Goal: Information Seeking & Learning: Learn about a topic

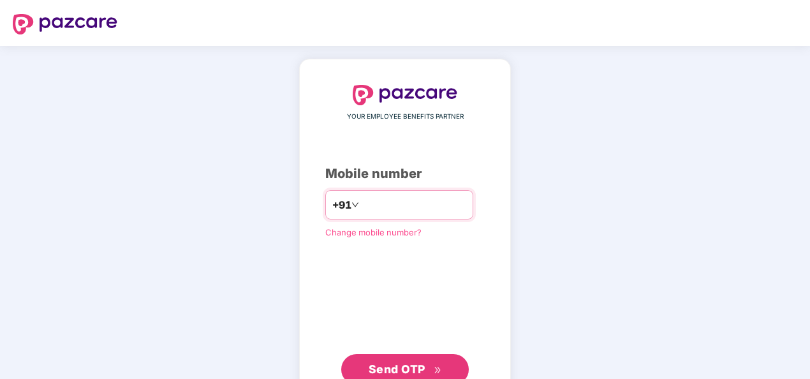
click at [362, 201] on input "**********" at bounding box center [414, 205] width 105 height 20
type input "**********"
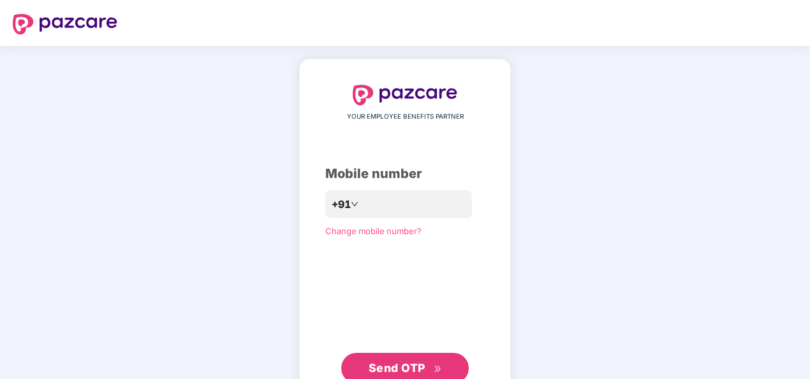
click at [390, 364] on span "Send OTP" at bounding box center [397, 367] width 57 height 13
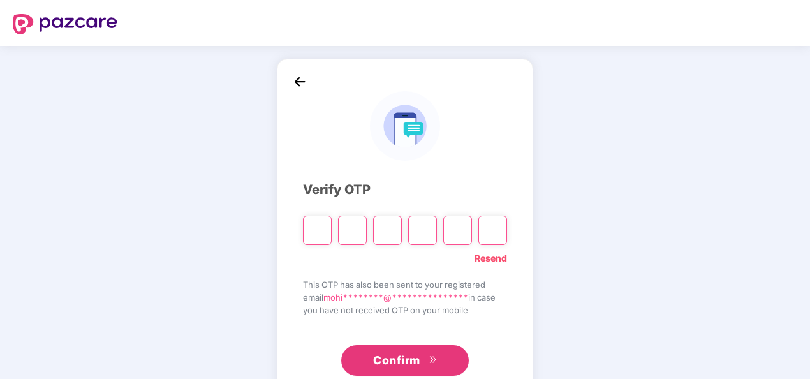
type input "*"
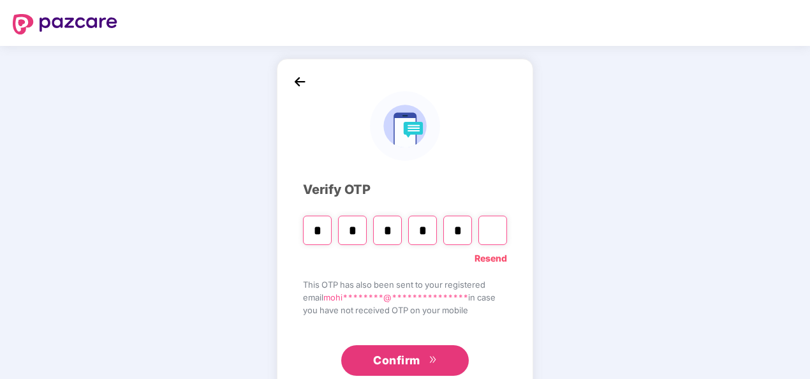
type input "*"
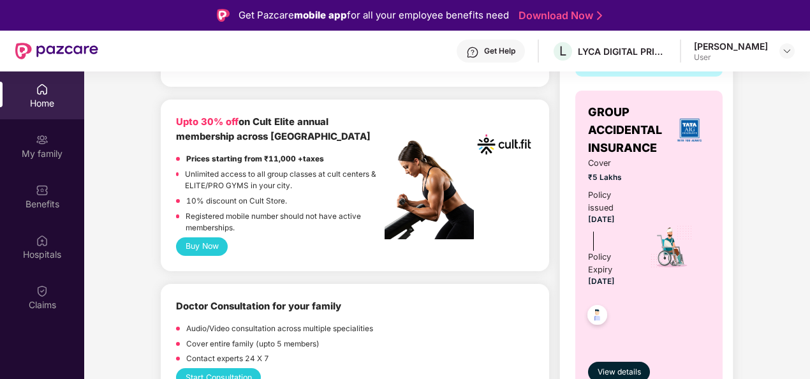
scroll to position [516, 0]
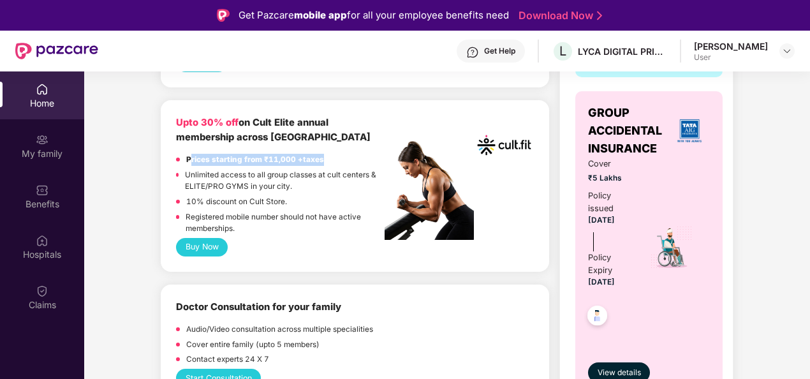
drag, startPoint x: 189, startPoint y: 161, endPoint x: 337, endPoint y: 158, distance: 148.0
click at [337, 158] on div "Prices starting from ₹11,000 +taxes" at bounding box center [280, 161] width 209 height 15
drag, startPoint x: 337, startPoint y: 158, endPoint x: 251, endPoint y: 194, distance: 92.9
click at [251, 194] on div "Unlimited access to all group classes at cult centers & ELITE/PRO GYMS in your …" at bounding box center [285, 182] width 200 height 27
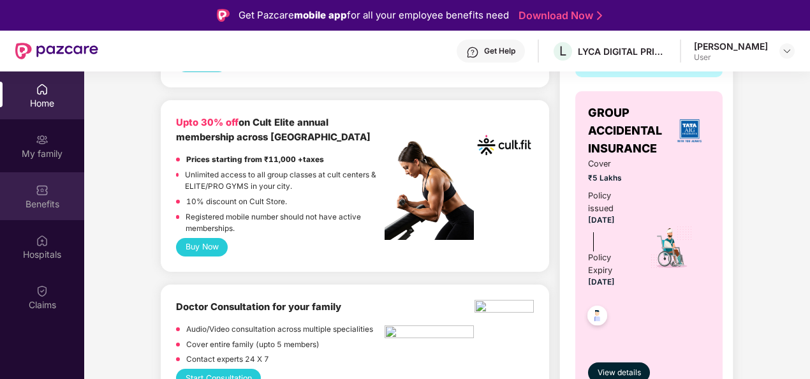
click at [40, 189] on img at bounding box center [42, 190] width 13 height 13
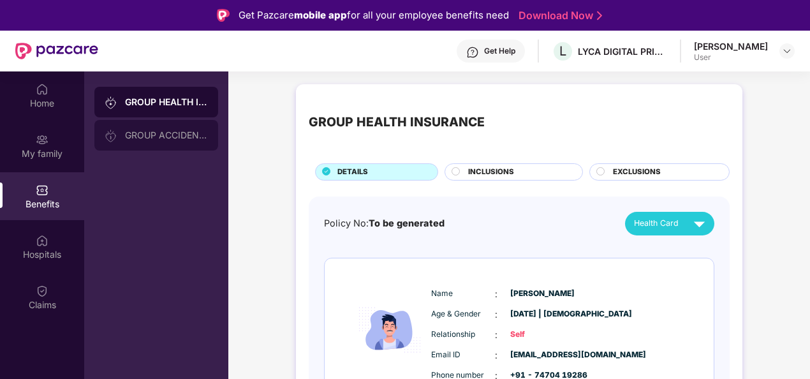
click at [172, 138] on div "GROUP ACCIDENTAL INSURANCE" at bounding box center [166, 135] width 83 height 10
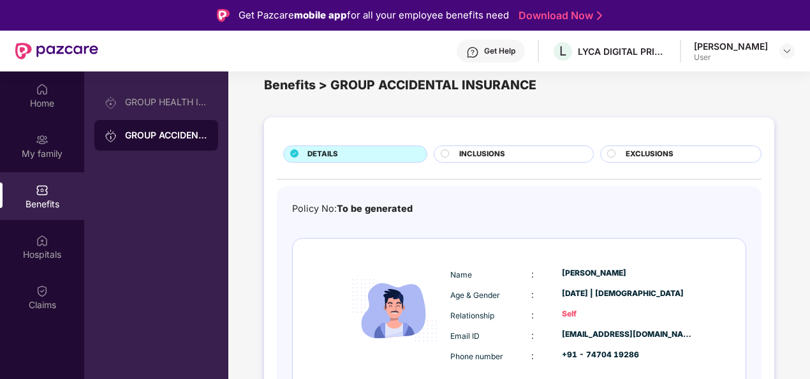
scroll to position [68, 0]
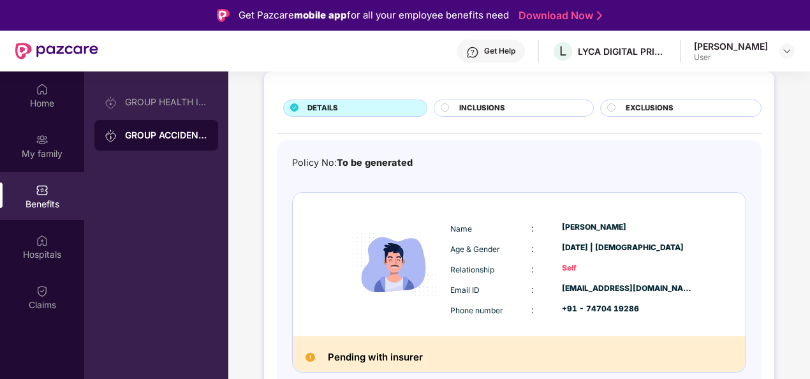
click at [496, 106] on span "INCLUSIONS" at bounding box center [482, 108] width 46 height 11
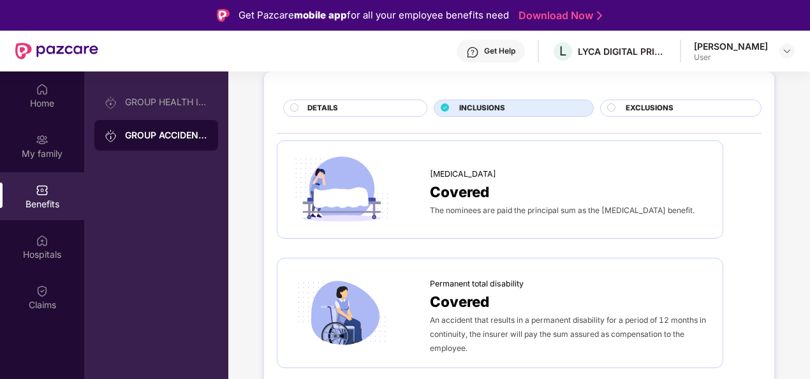
click at [633, 109] on span "EXCLUSIONS" at bounding box center [650, 108] width 48 height 11
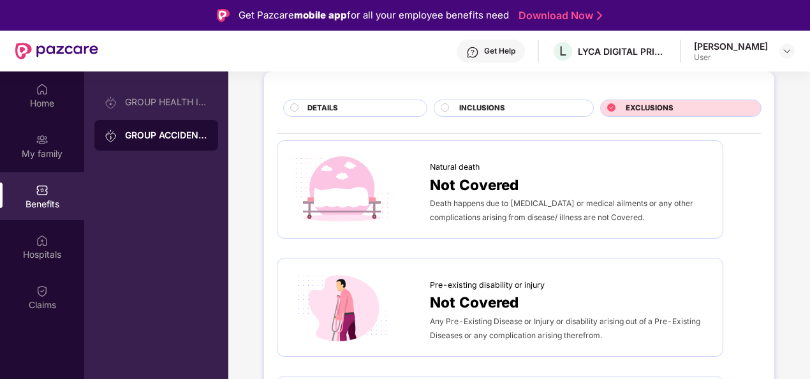
click at [351, 107] on div "DETAILS" at bounding box center [360, 109] width 119 height 13
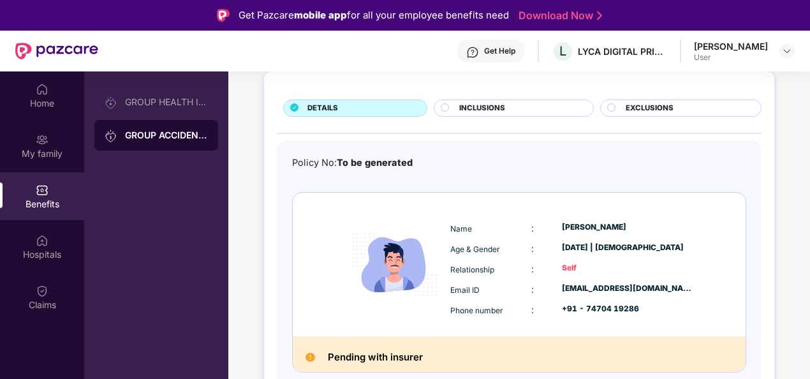
scroll to position [71, 0]
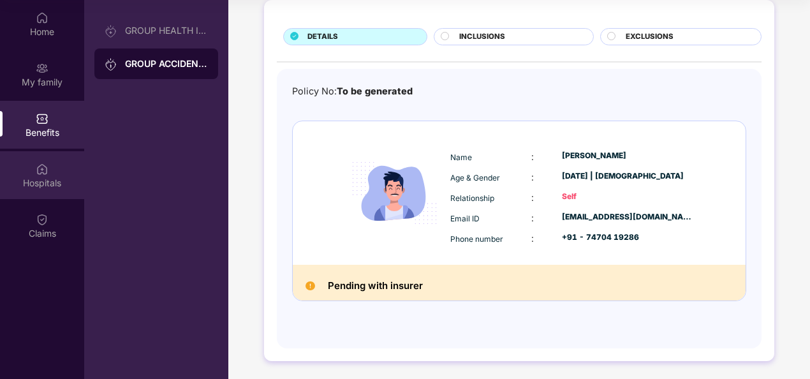
click at [54, 188] on div "Hospitals" at bounding box center [42, 183] width 84 height 13
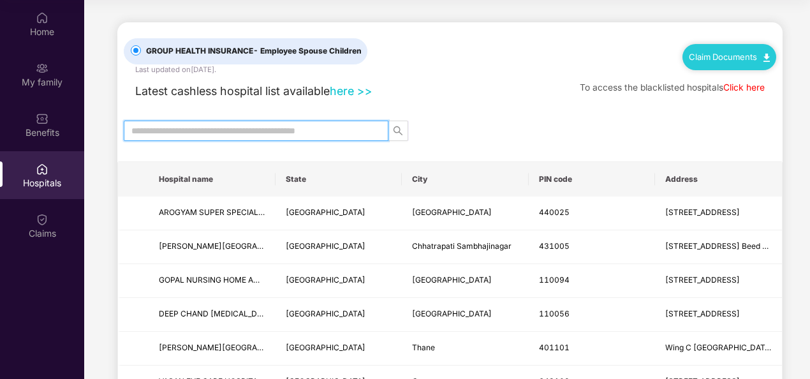
click at [227, 131] on input "text" at bounding box center [250, 131] width 239 height 14
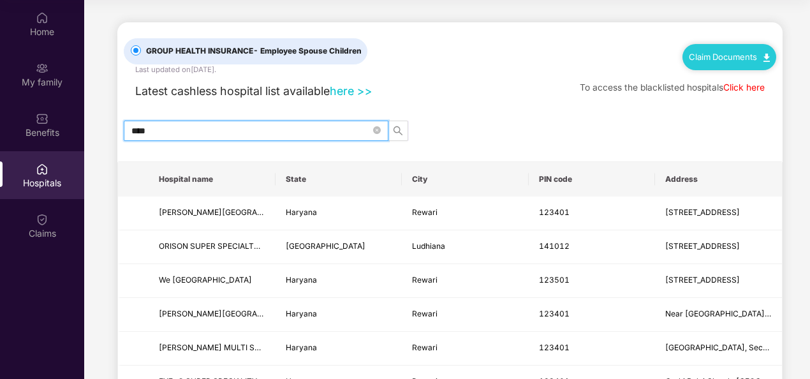
type input "****"
click at [402, 131] on icon "search" at bounding box center [398, 131] width 10 height 10
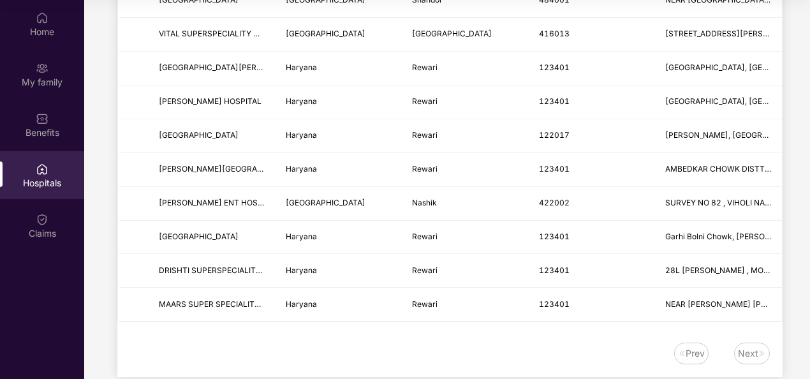
scroll to position [904, 0]
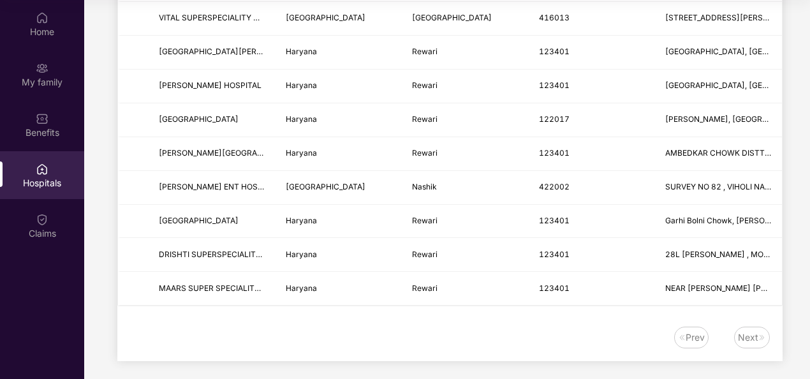
click at [743, 327] on div "Next" at bounding box center [752, 338] width 36 height 22
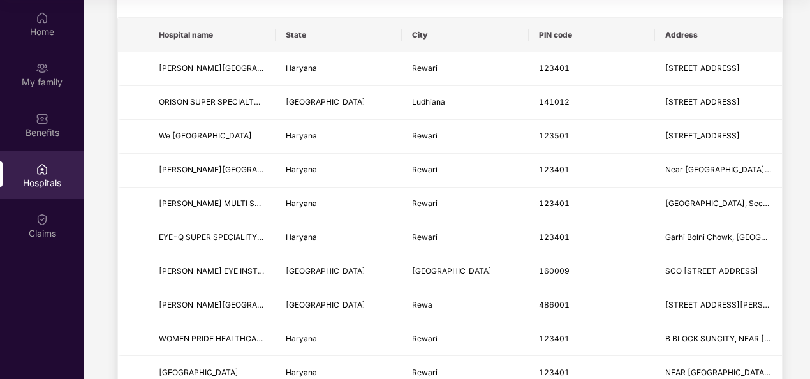
scroll to position [0, 0]
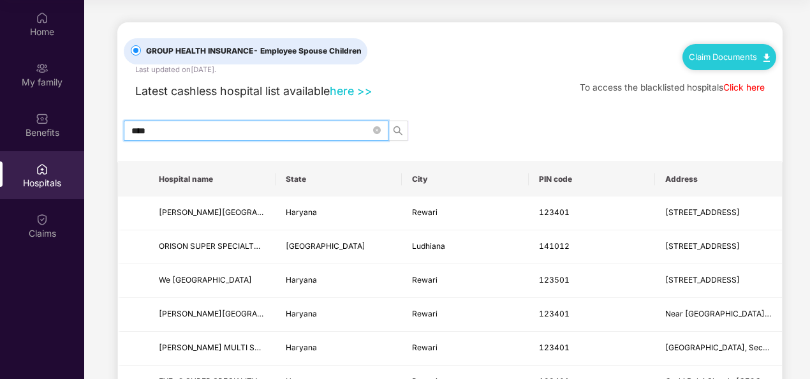
drag, startPoint x: 194, startPoint y: 129, endPoint x: 112, endPoint y: 131, distance: 81.7
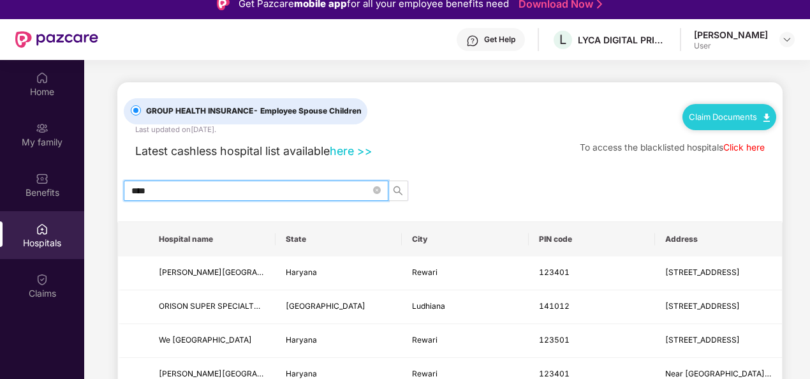
scroll to position [10, 0]
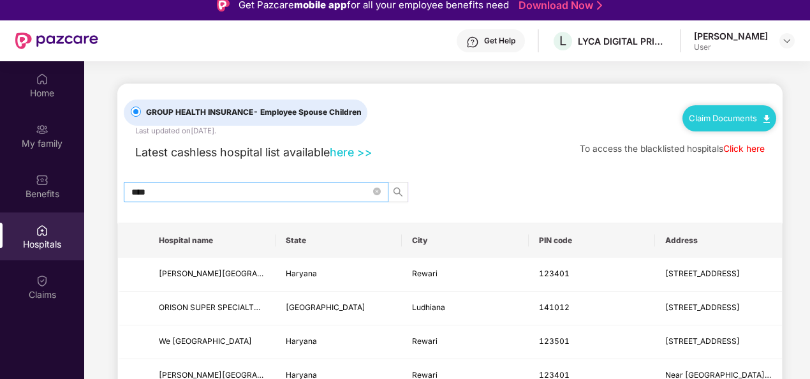
click at [203, 200] on span "****" at bounding box center [256, 192] width 265 height 20
type input "*"
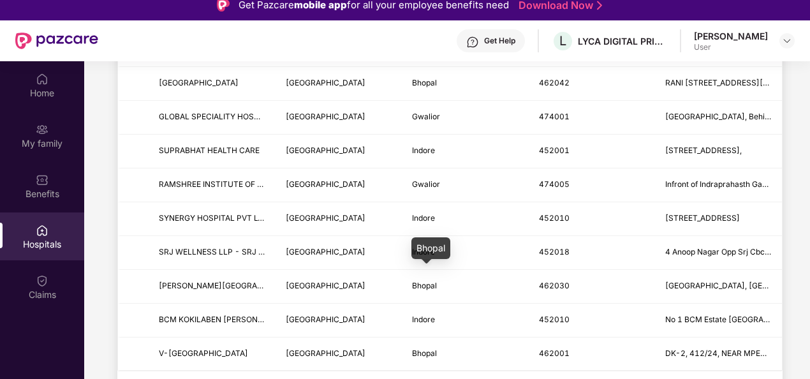
scroll to position [71, 0]
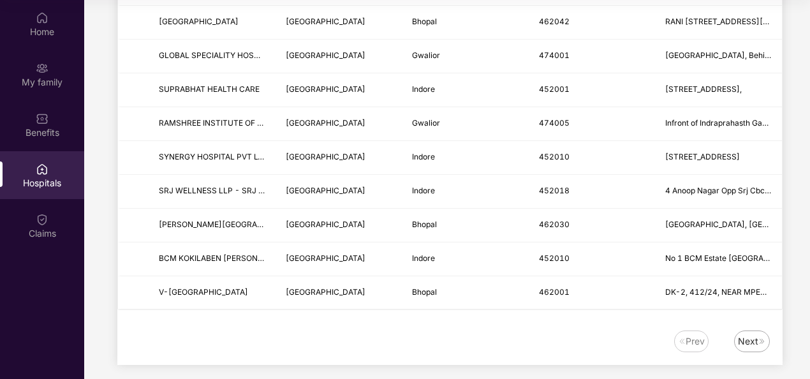
type input "**********"
click at [754, 334] on div "Next" at bounding box center [748, 341] width 20 height 14
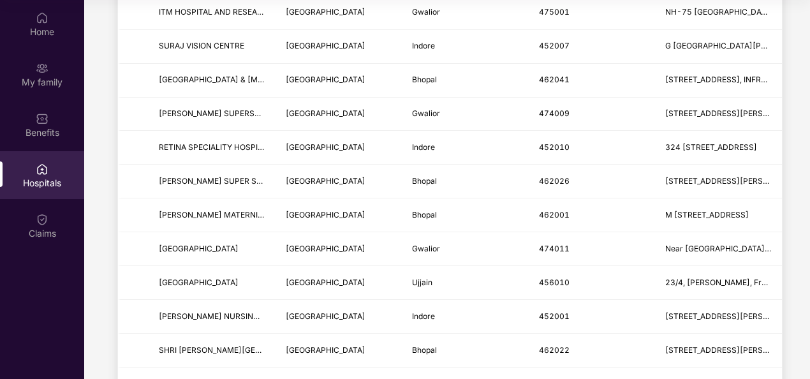
scroll to position [1576, 0]
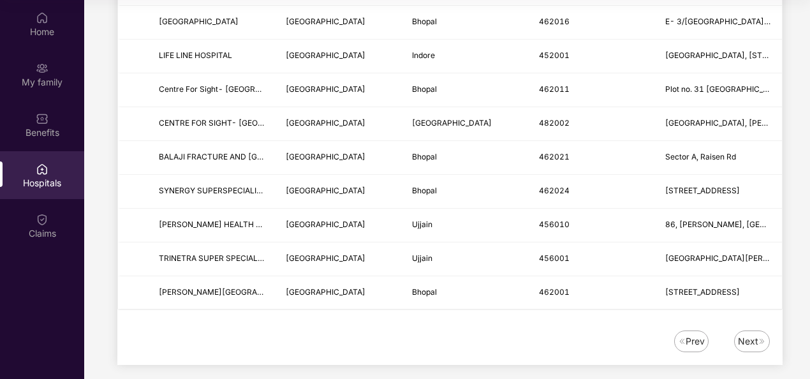
click at [751, 334] on div "Next" at bounding box center [748, 341] width 20 height 14
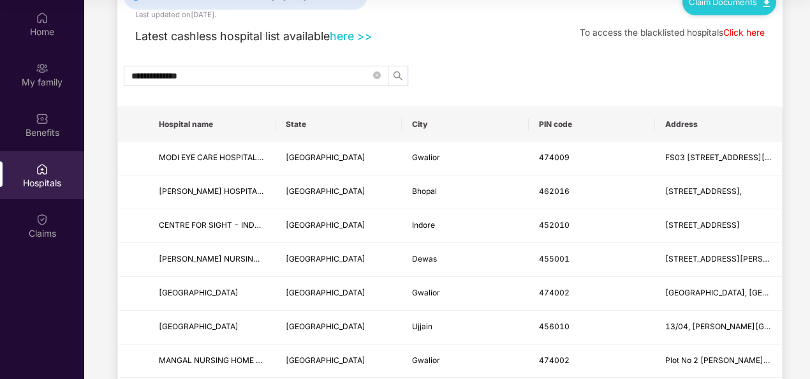
scroll to position [0, 0]
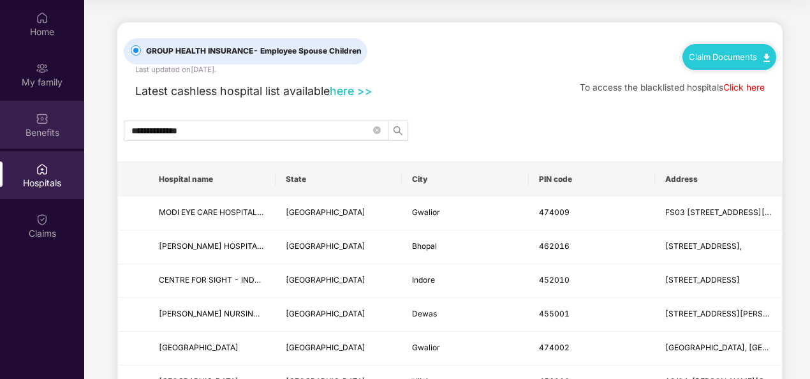
click at [41, 124] on img at bounding box center [42, 118] width 13 height 13
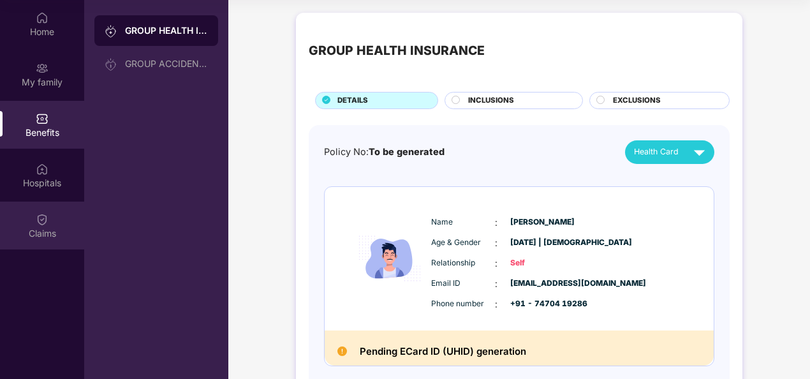
click at [43, 227] on div "Claims" at bounding box center [42, 233] width 84 height 13
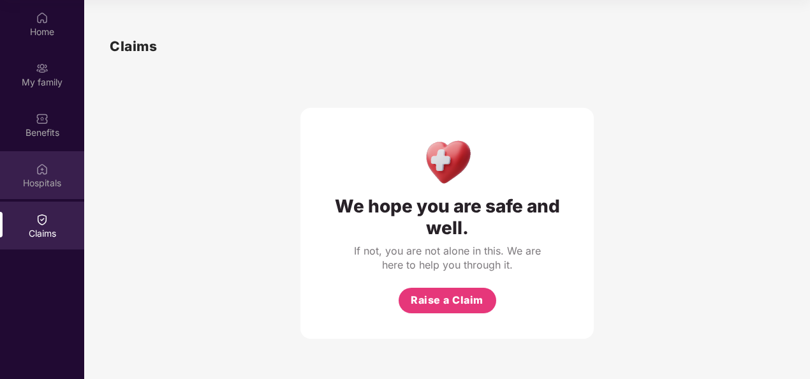
click at [27, 170] on div "Hospitals" at bounding box center [42, 175] width 84 height 48
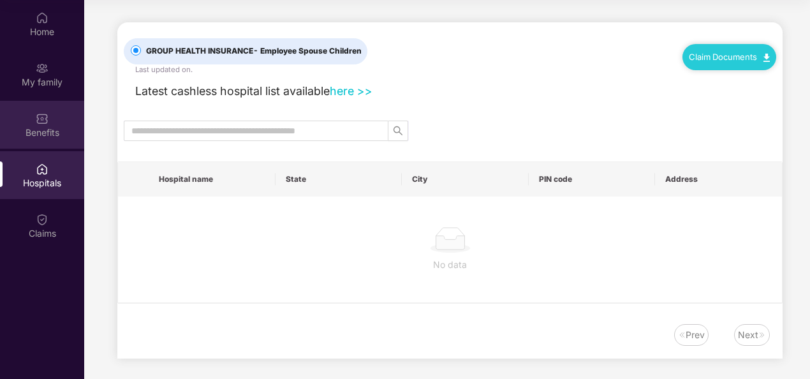
click at [34, 128] on div "Benefits" at bounding box center [42, 132] width 84 height 13
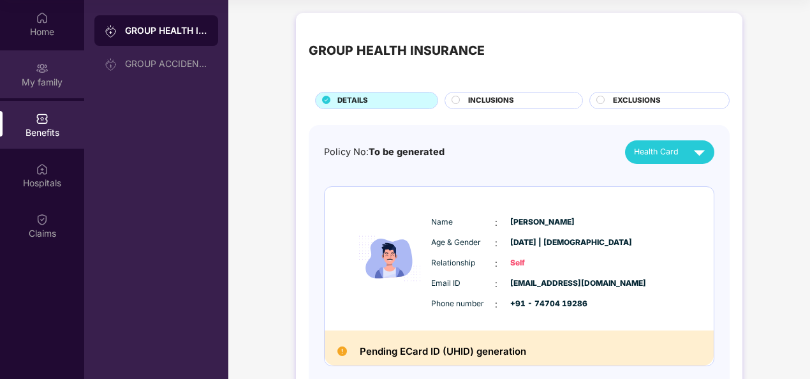
click at [41, 77] on div "My family" at bounding box center [42, 82] width 84 height 13
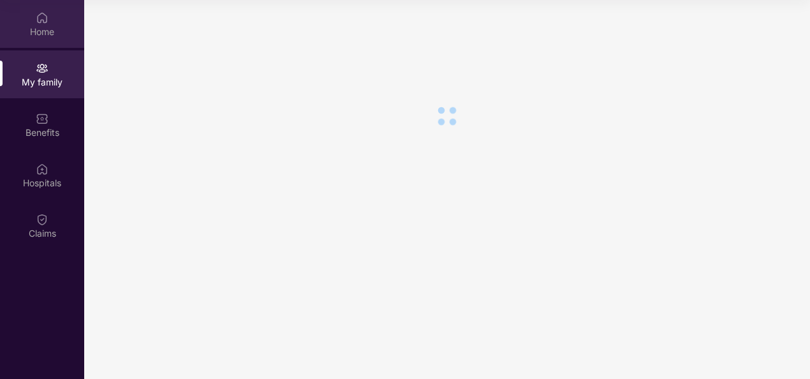
click at [37, 32] on div "Home" at bounding box center [42, 32] width 84 height 13
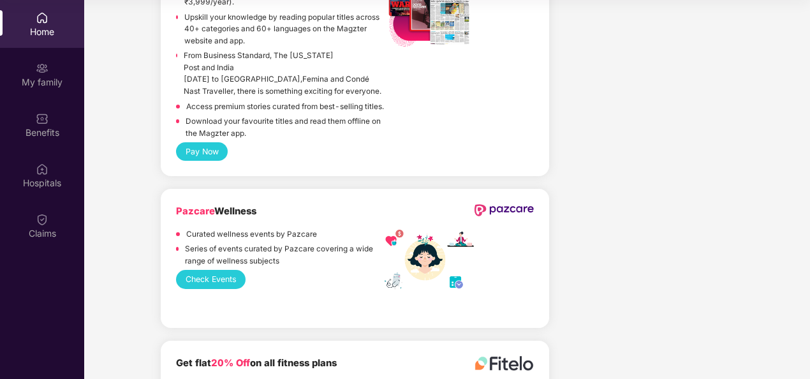
scroll to position [2472, 0]
